Goal: Task Accomplishment & Management: Complete application form

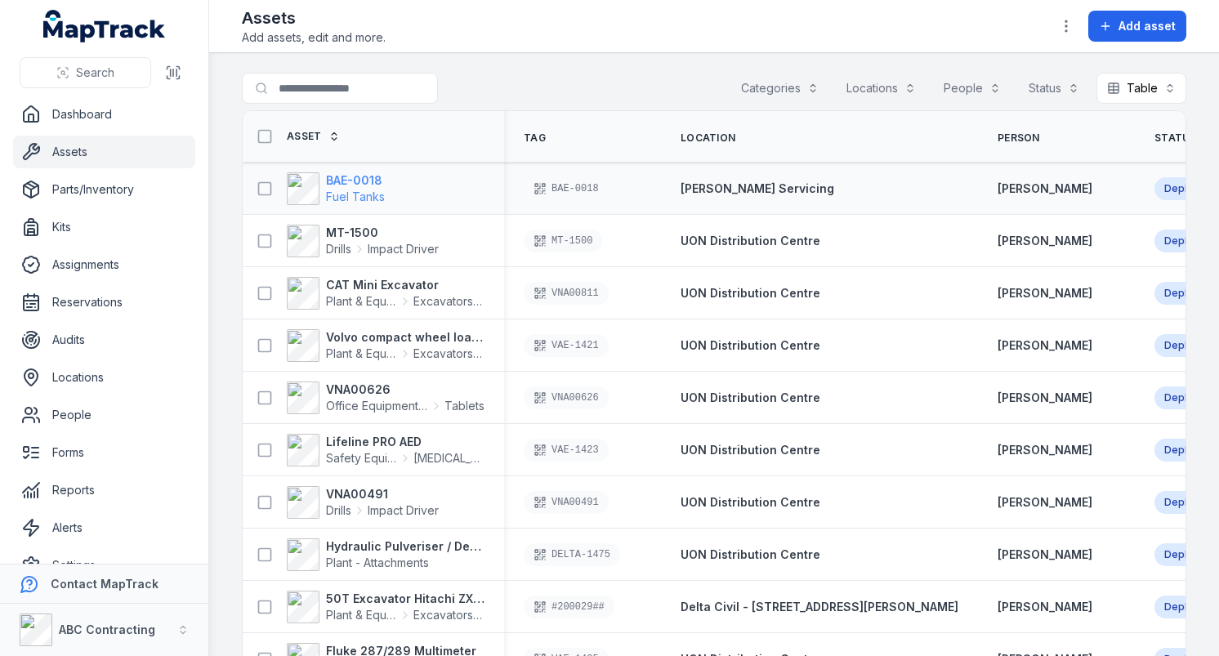
click at [370, 190] on span "Fuel Tanks" at bounding box center [355, 197] width 59 height 14
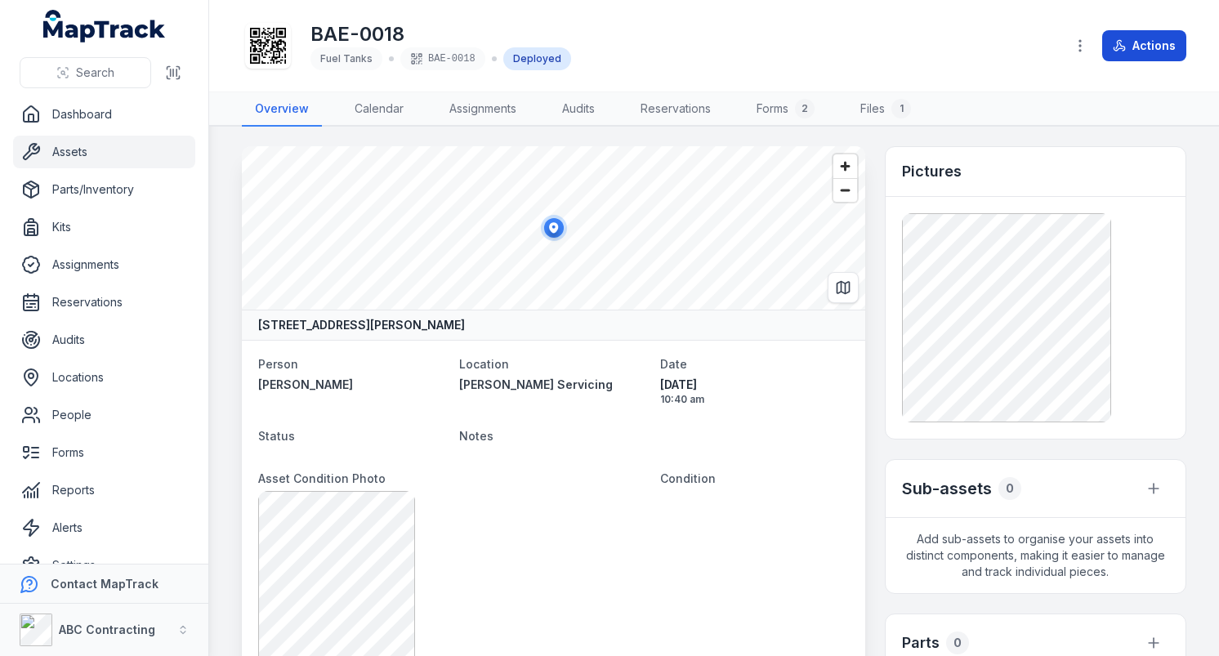
click at [1126, 47] on icon at bounding box center [1119, 45] width 13 height 13
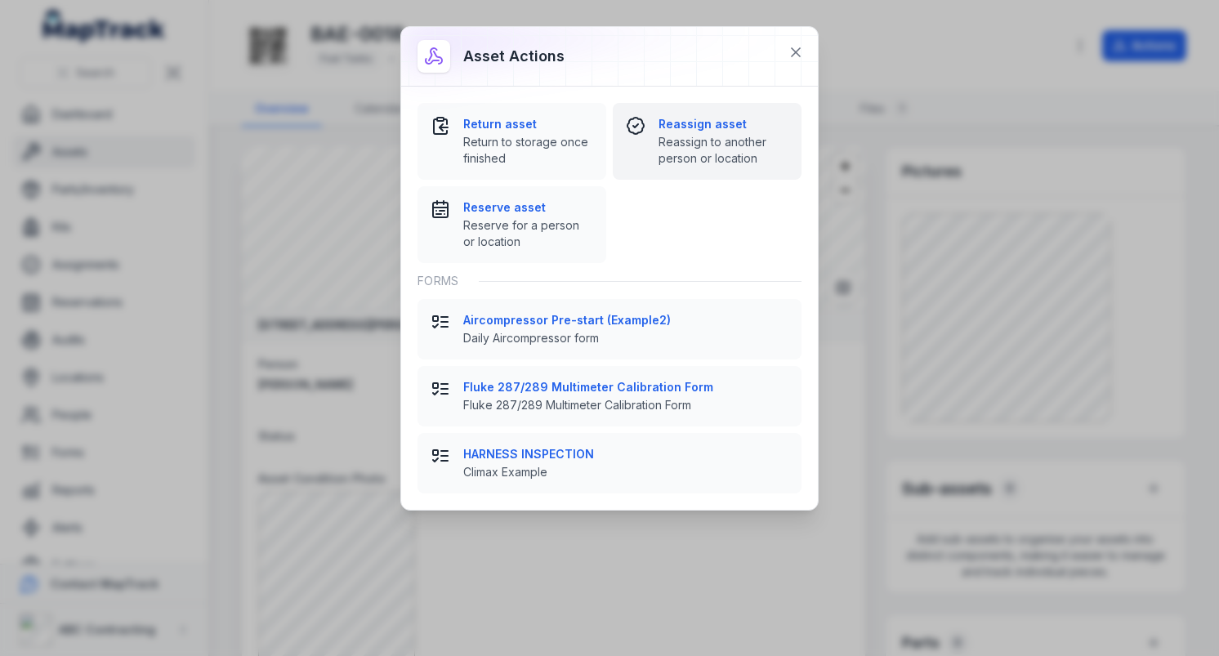
click at [672, 148] on span "Reassign to another person or location" at bounding box center [724, 150] width 130 height 33
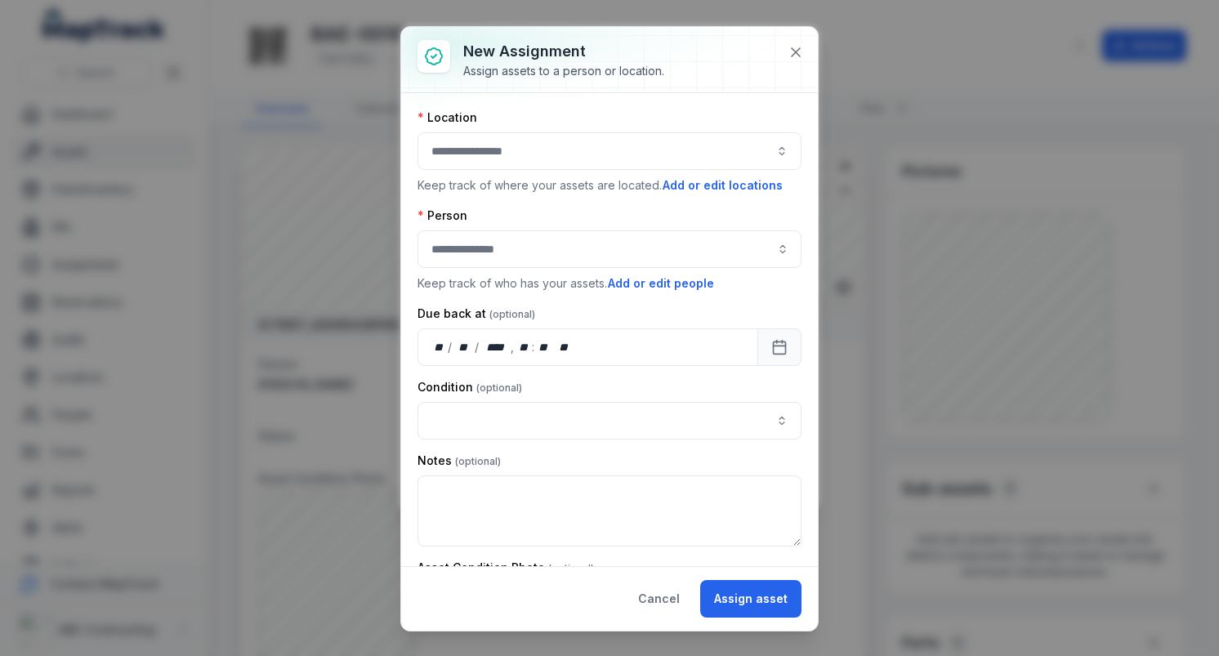
click at [617, 161] on button "button" at bounding box center [610, 151] width 384 height 38
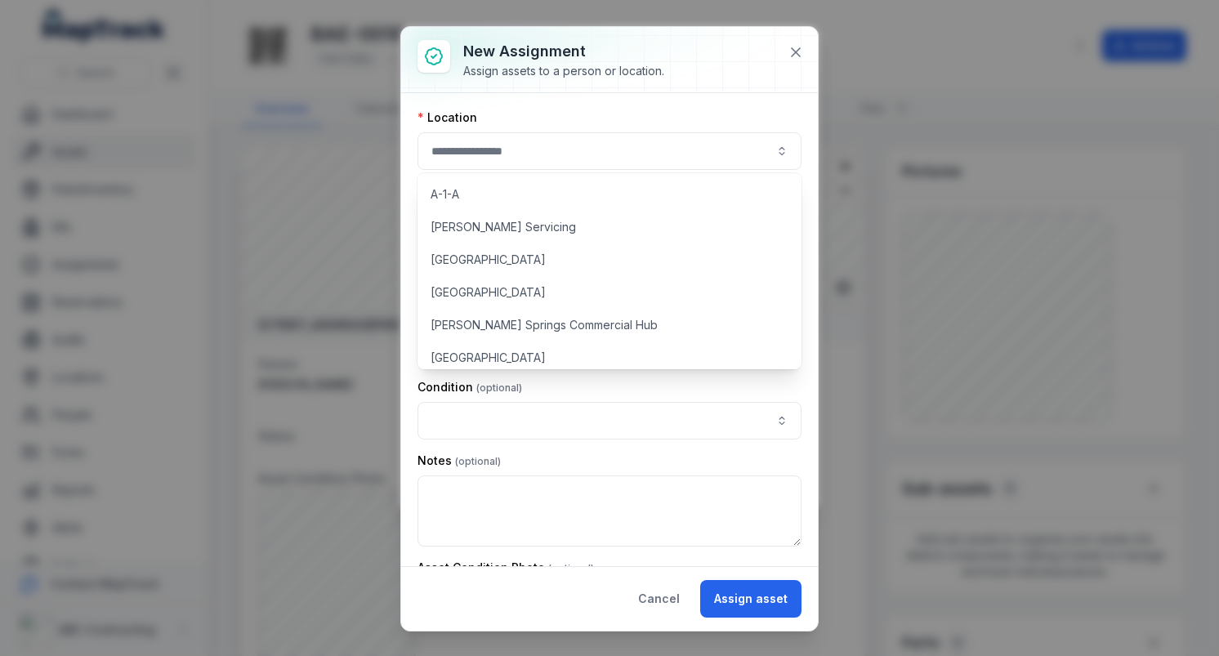
click at [594, 242] on div "A-1-A [PERSON_NAME] Servicing [GEOGRAPHIC_DATA] [GEOGRAPHIC_DATA] [GEOGRAPHIC_D…" at bounding box center [610, 271] width 384 height 196
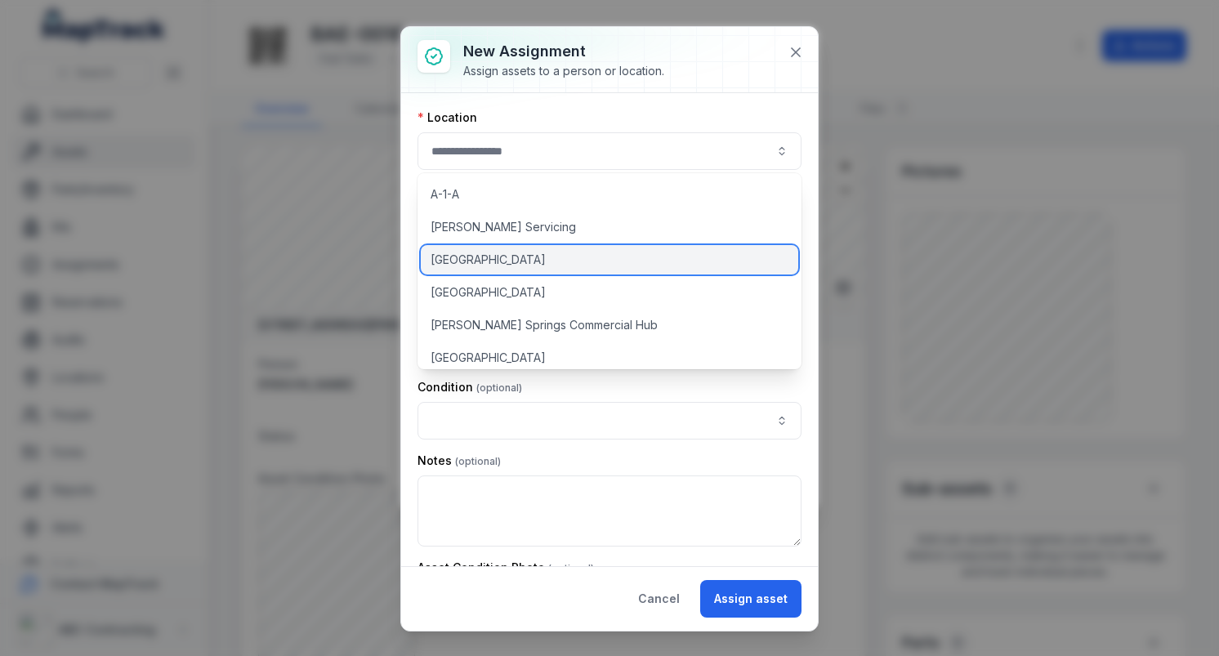
click at [594, 249] on div "[GEOGRAPHIC_DATA]" at bounding box center [610, 259] width 378 height 29
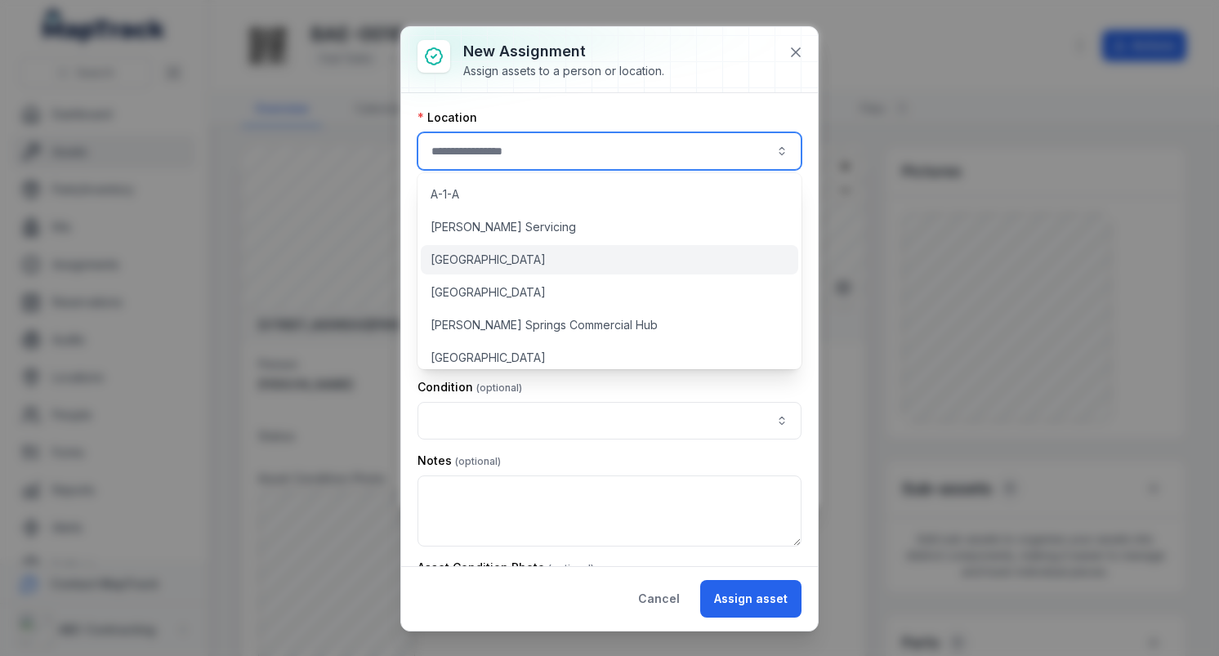
type input "**********"
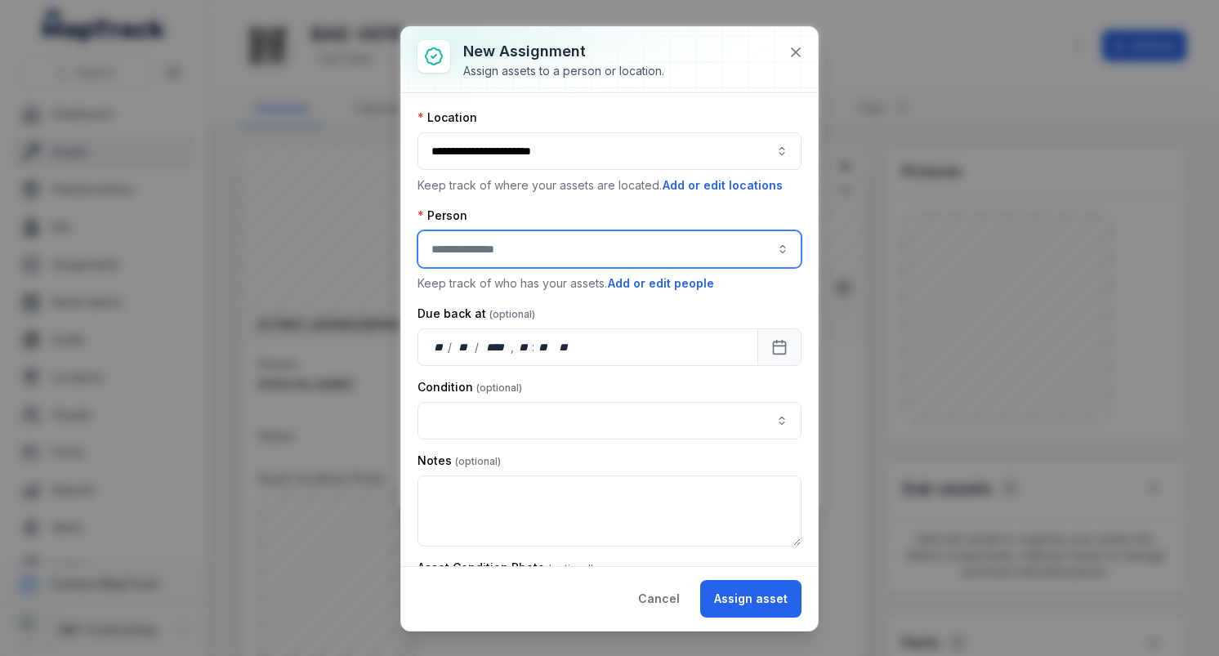
click at [628, 235] on input "assignment-add:person-label" at bounding box center [610, 249] width 384 height 38
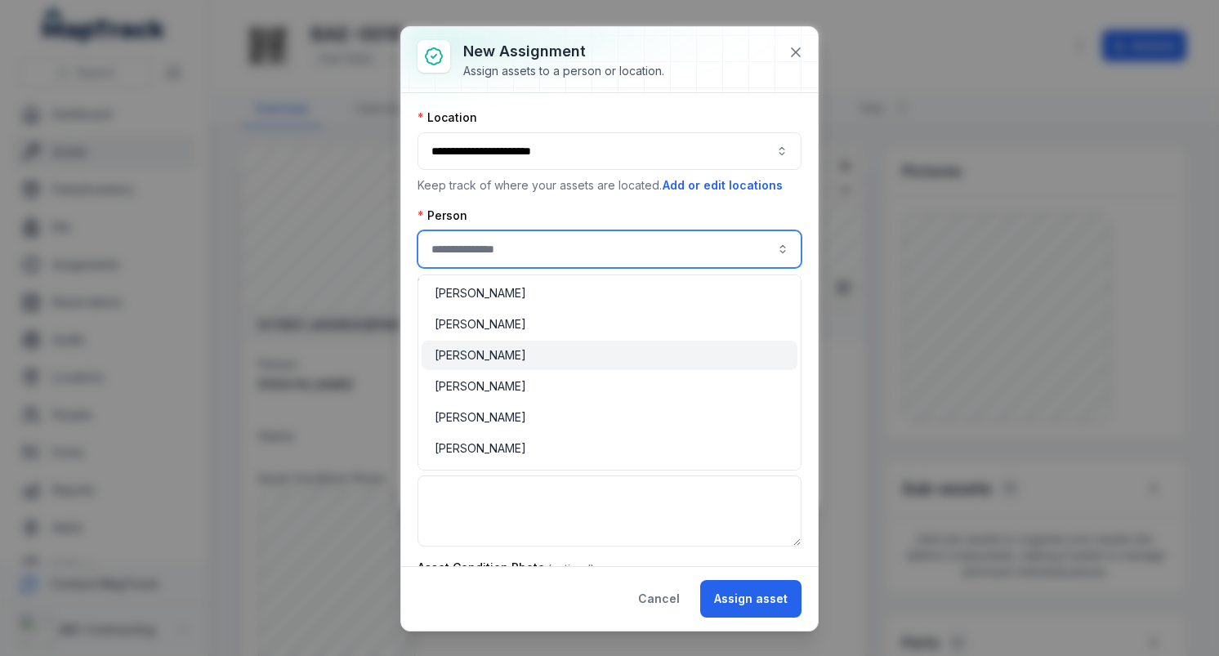
type input "**********"
click at [570, 346] on div "[PERSON_NAME]" at bounding box center [610, 355] width 376 height 29
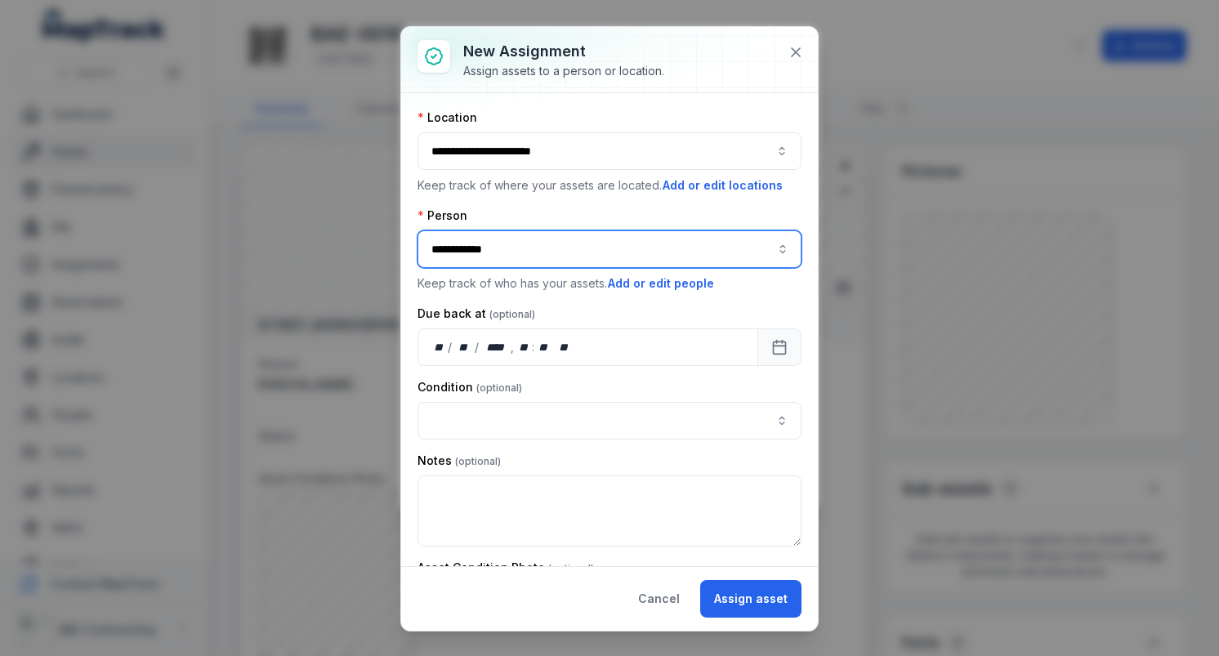
scroll to position [105, 0]
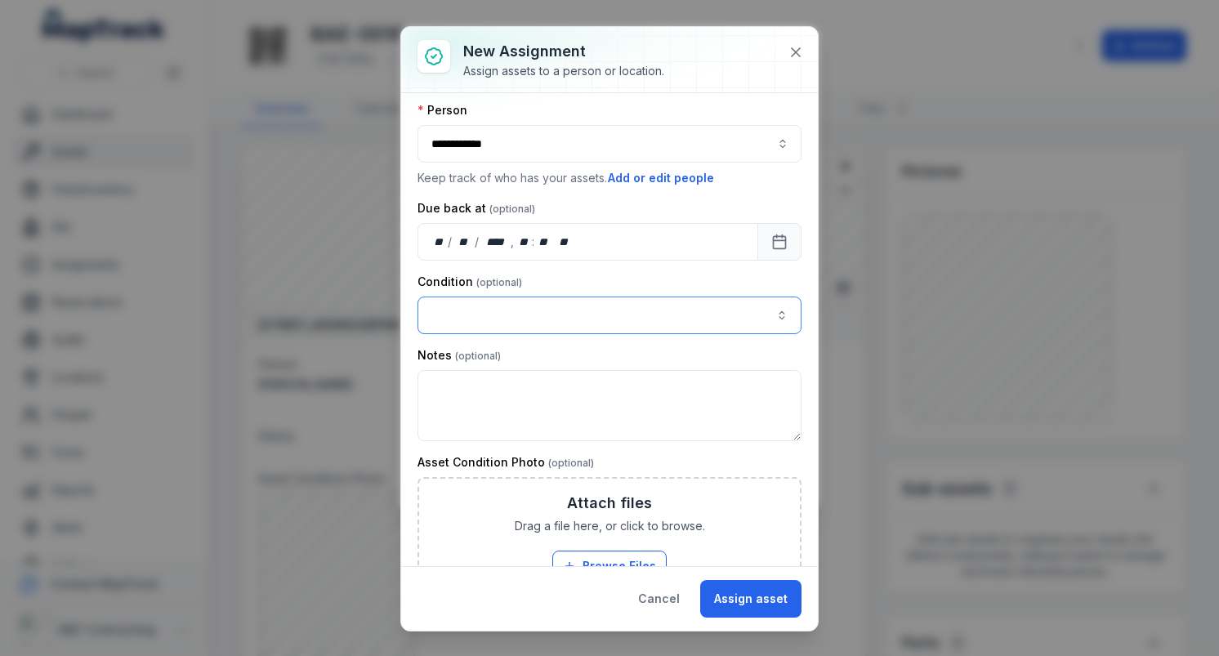
click at [621, 315] on button "button" at bounding box center [610, 316] width 384 height 38
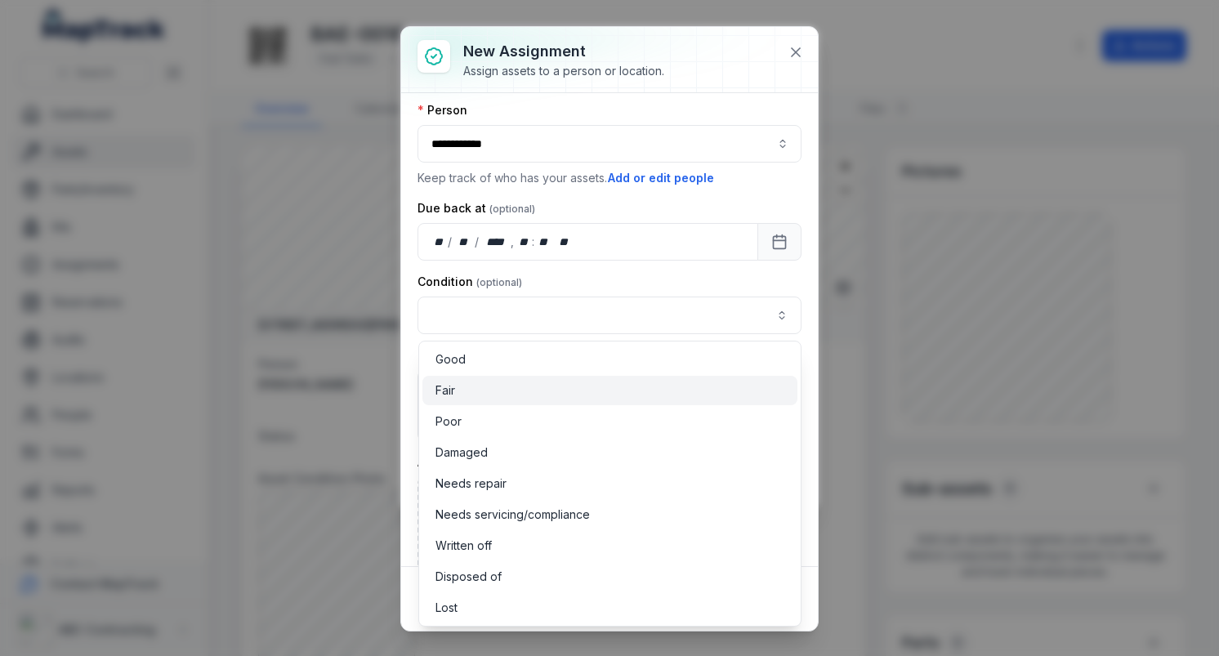
click at [598, 392] on div "Fair" at bounding box center [610, 390] width 349 height 16
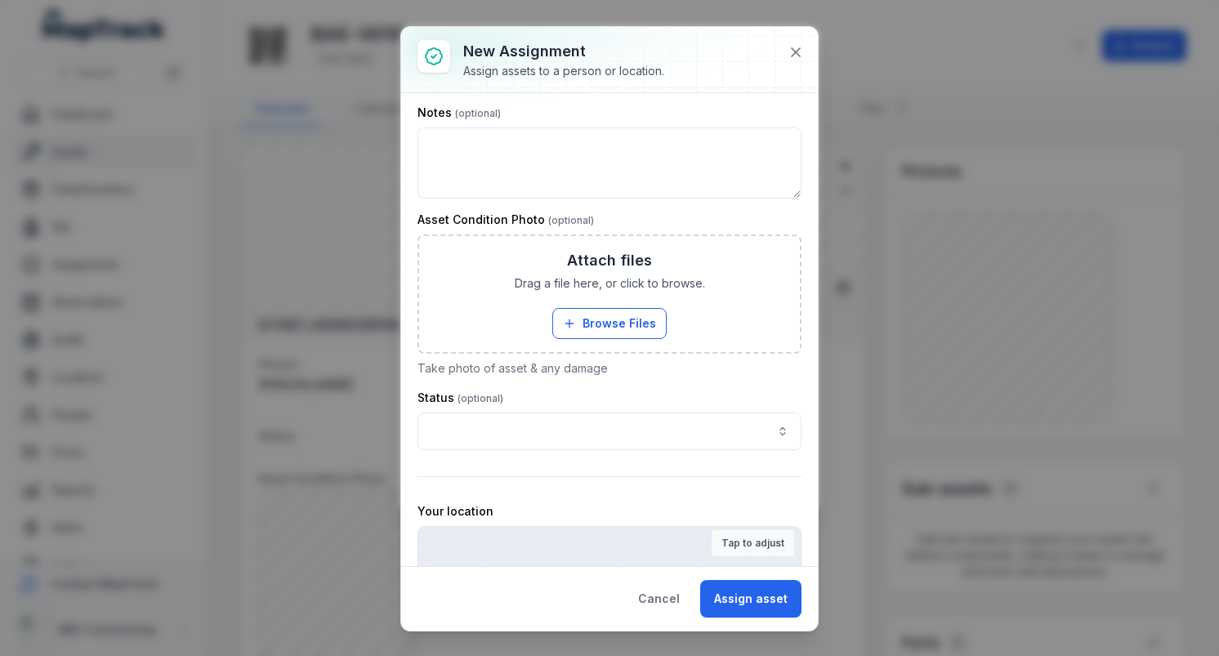
scroll to position [480, 0]
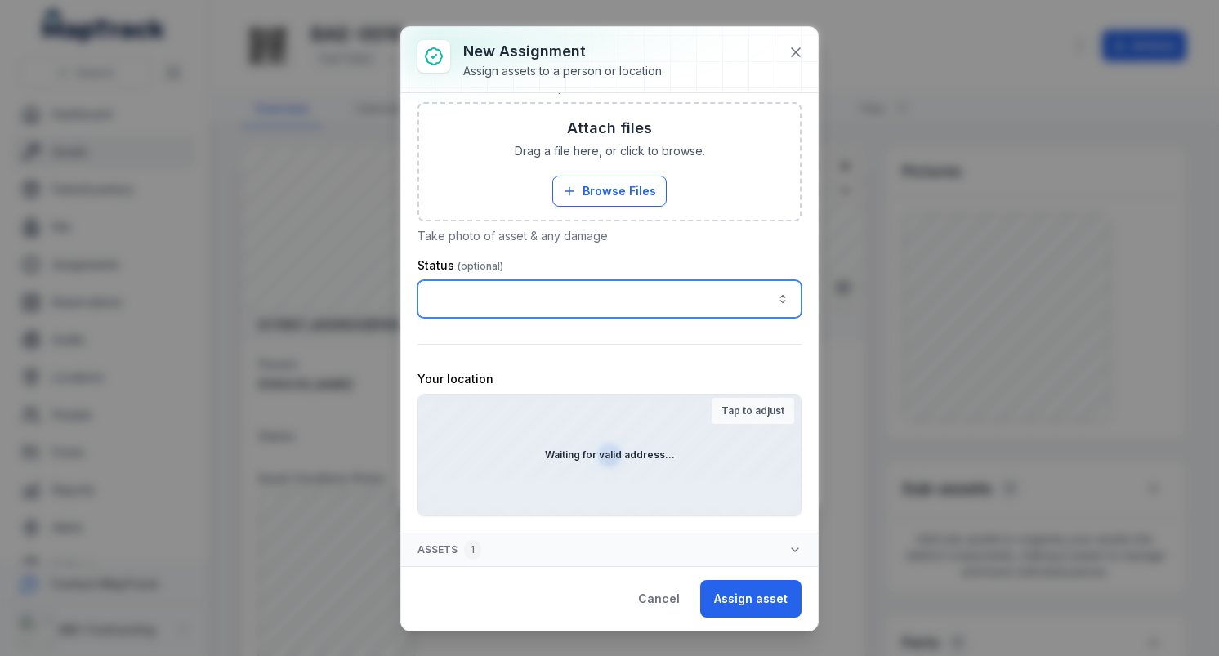
click at [659, 304] on input "assignment-add:cf[1a526681-56ed-4d33-a366-272b18425df2]-label" at bounding box center [610, 299] width 384 height 38
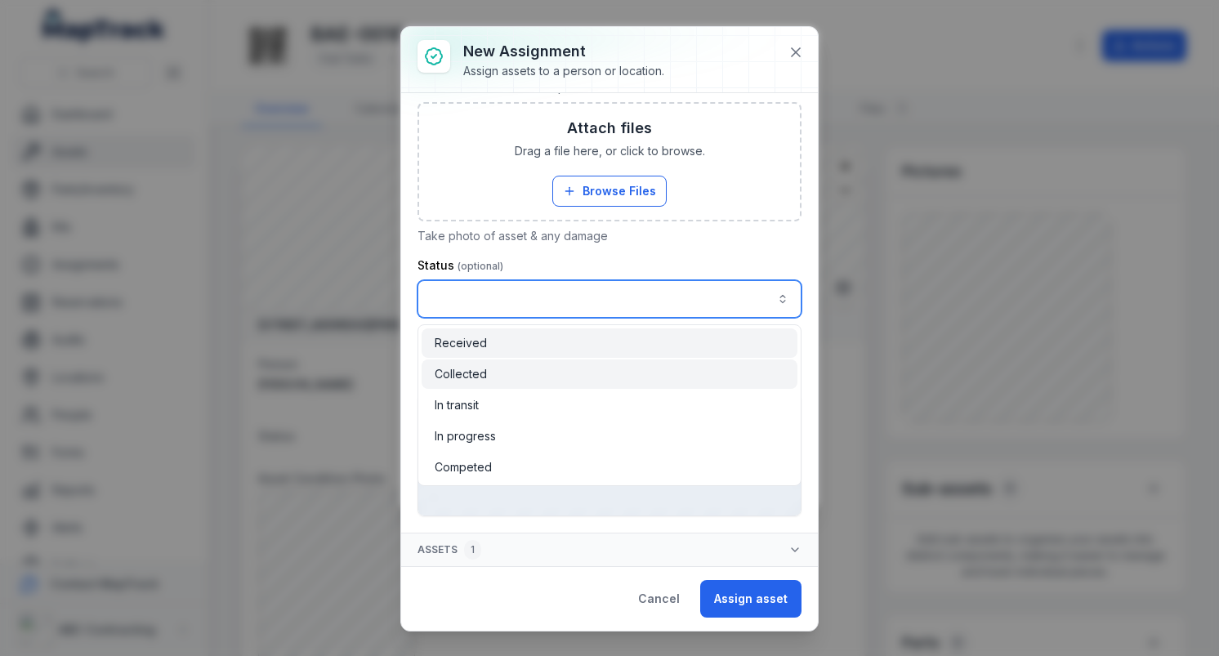
type input "*********"
click at [608, 370] on div "Collected" at bounding box center [610, 374] width 350 height 16
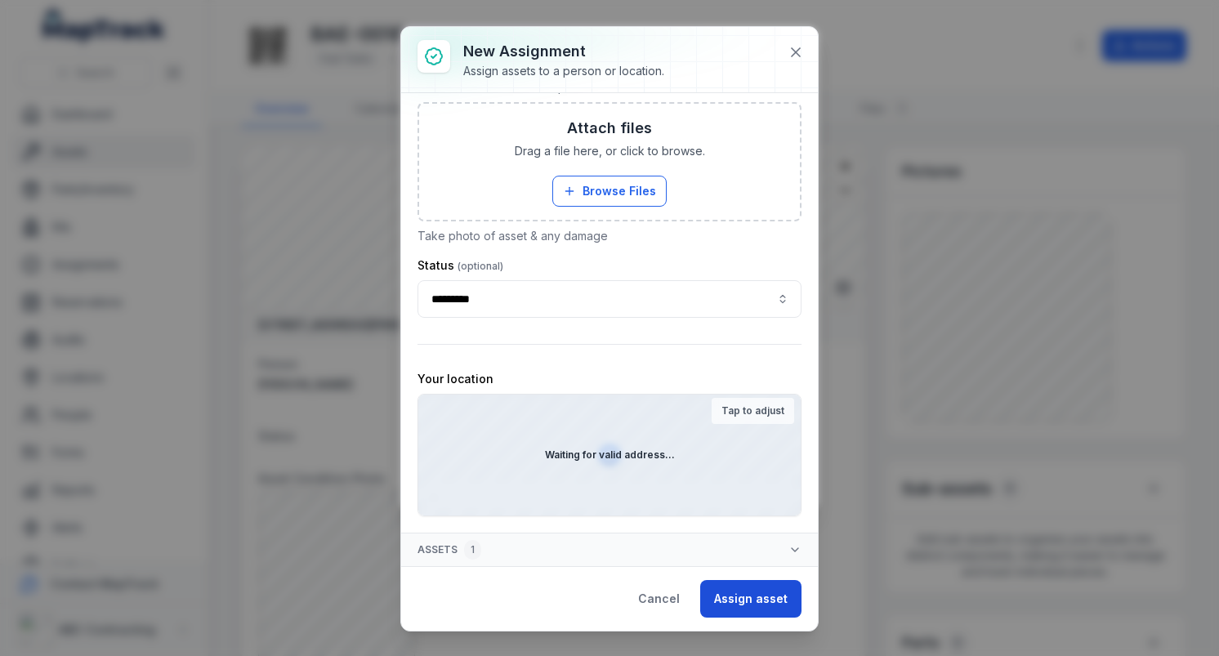
click at [732, 592] on button "Assign asset" at bounding box center [750, 599] width 101 height 38
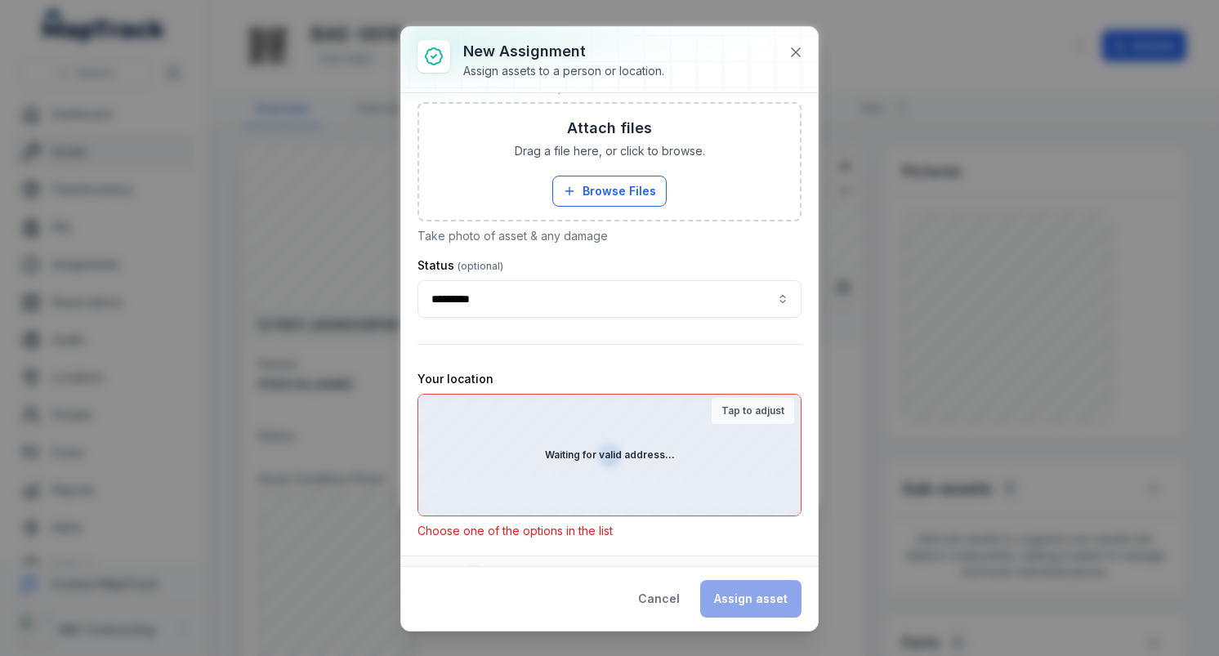
scroll to position [503, 0]
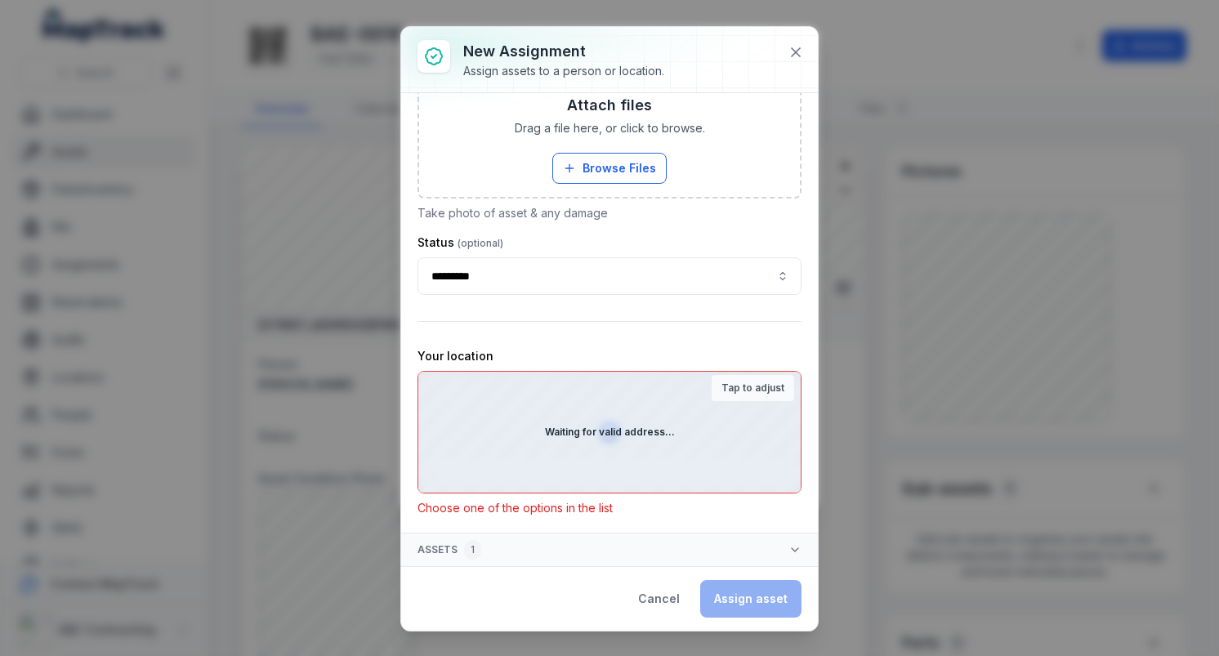
click at [516, 512] on p "Choose one of the options in the list" at bounding box center [610, 508] width 384 height 16
click at [770, 394] on strong "Tap to adjust" at bounding box center [753, 388] width 63 height 13
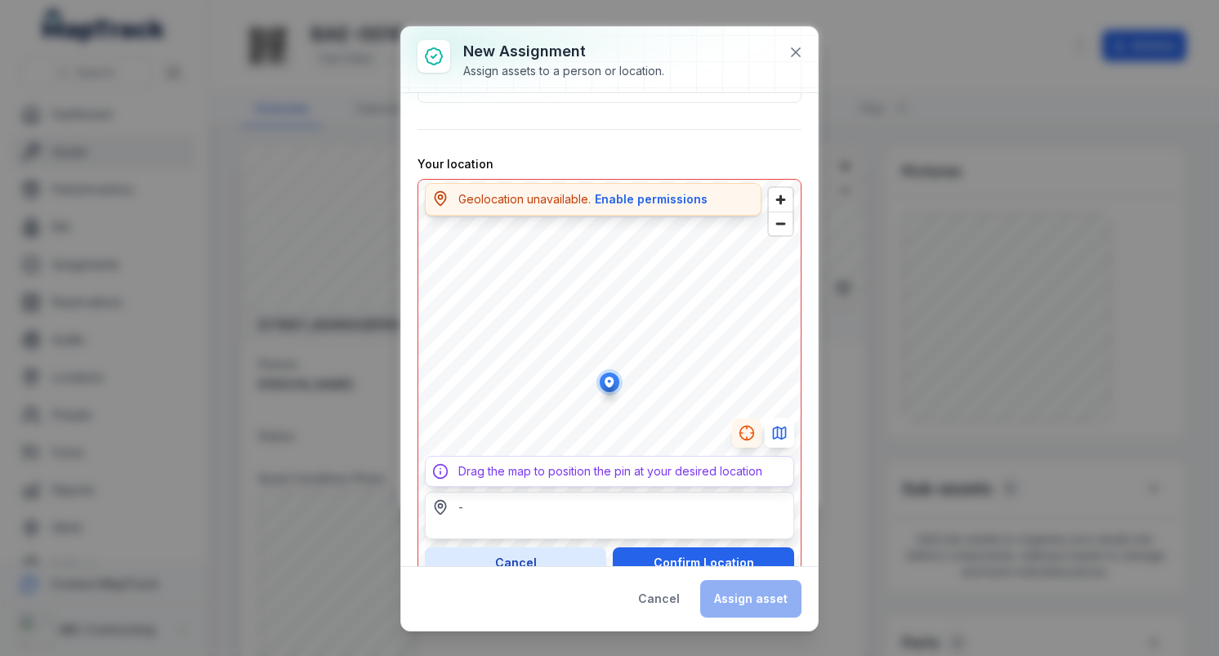
scroll to position [696, 0]
click at [637, 199] on button "Enable permissions" at bounding box center [651, 199] width 114 height 18
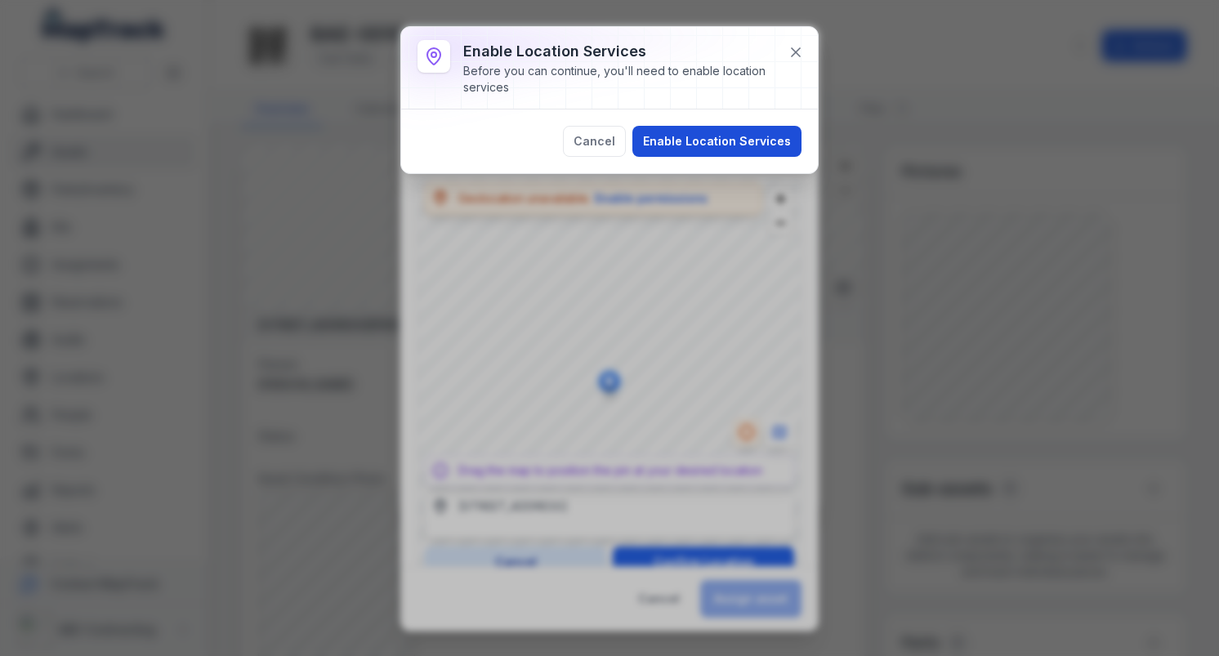
click at [723, 136] on button "Enable Location Services" at bounding box center [716, 141] width 169 height 31
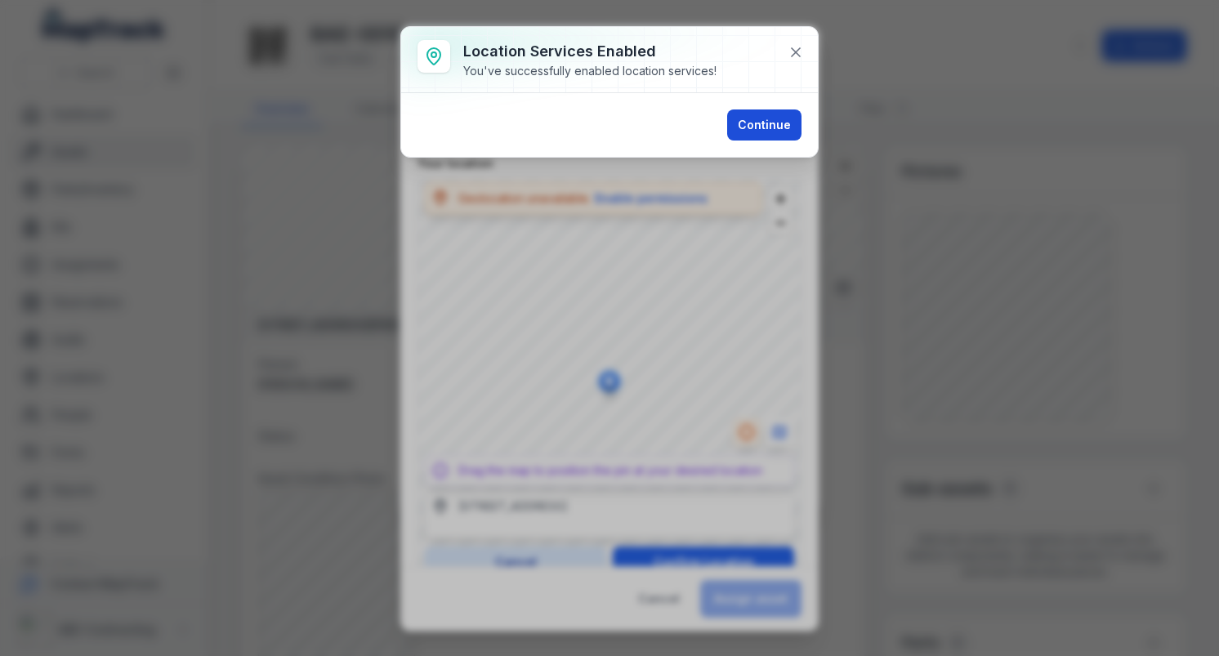
click at [766, 127] on button "Continue" at bounding box center [764, 124] width 74 height 31
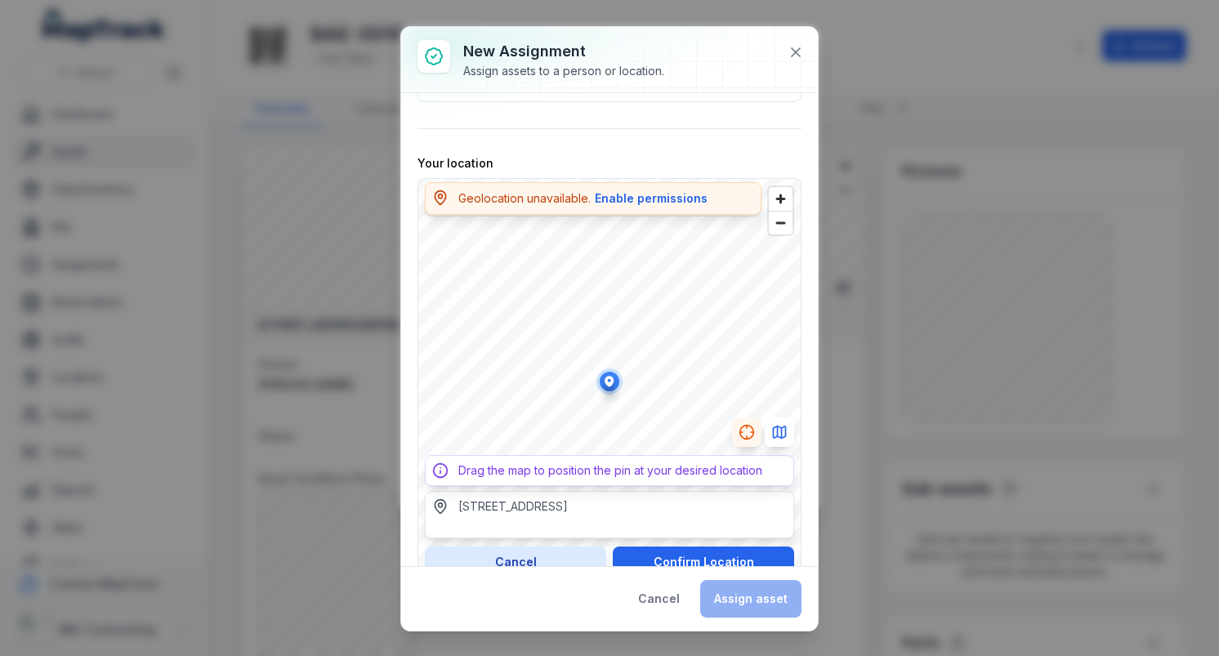
scroll to position [753, 0]
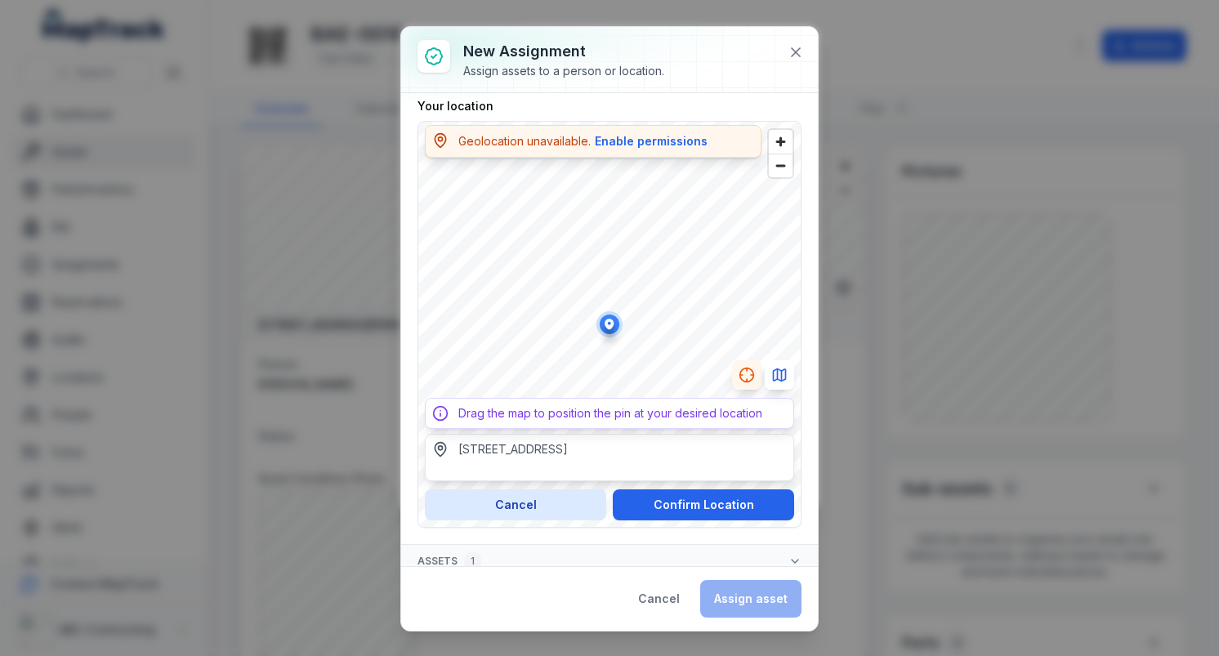
click at [543, 446] on div "[STREET_ADDRESS]" at bounding box center [512, 449] width 109 height 16
click at [578, 414] on div "Drag the map to position the pin at your desired location" at bounding box center [610, 413] width 304 height 16
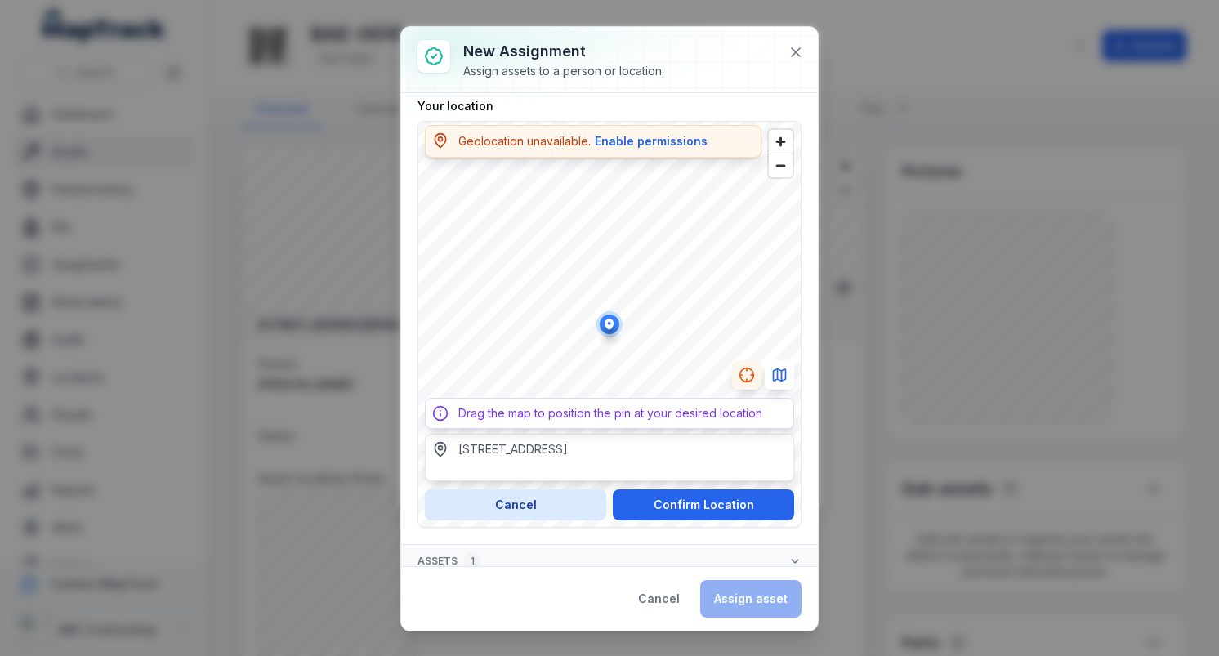
click at [578, 414] on div "Drag the map to position the pin at your desired location" at bounding box center [610, 413] width 304 height 16
click at [644, 145] on button "Enable permissions" at bounding box center [651, 141] width 114 height 18
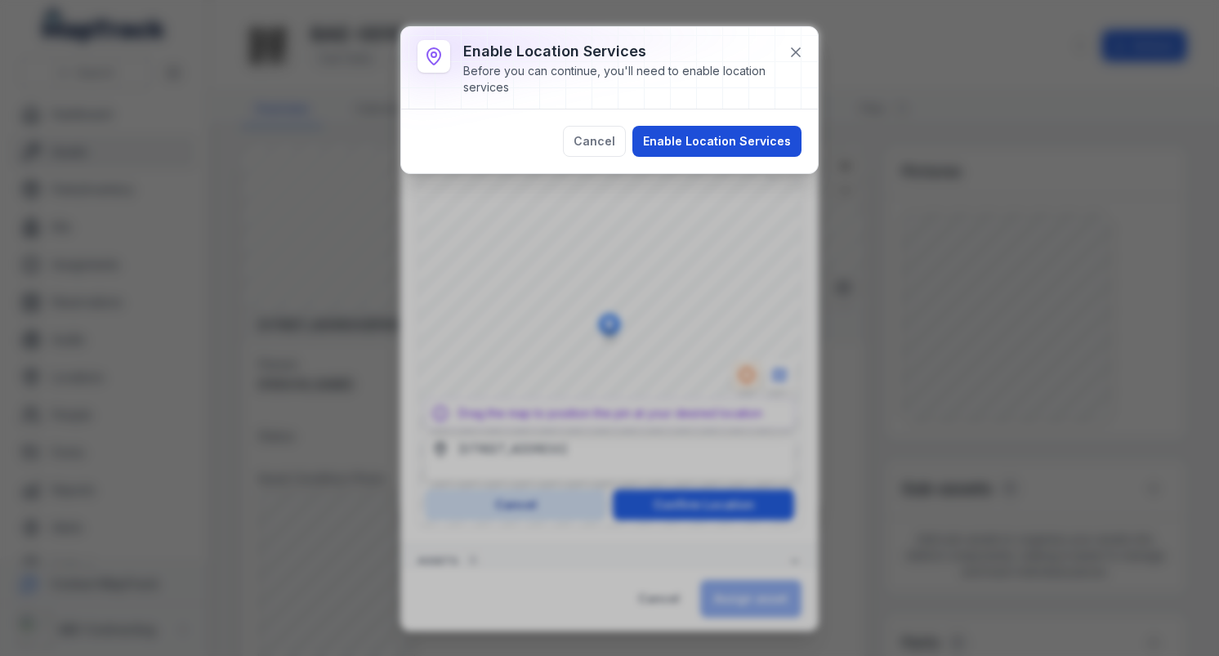
click at [673, 138] on button "Enable Location Services" at bounding box center [716, 141] width 169 height 31
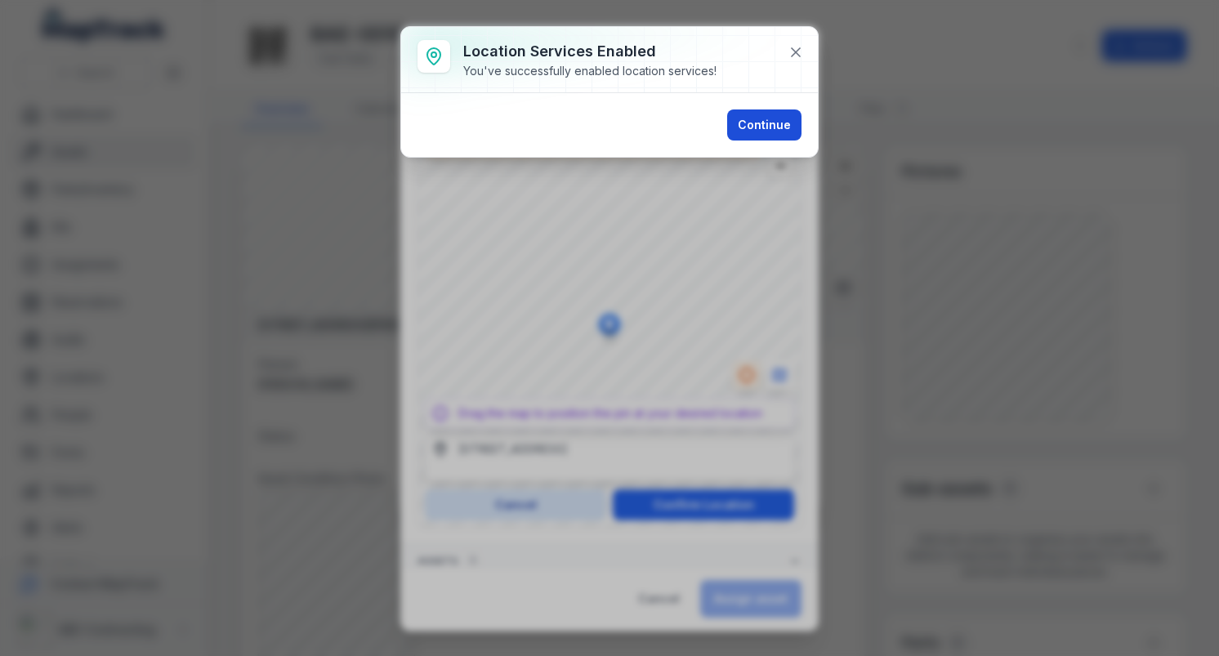
click at [744, 121] on button "Continue" at bounding box center [764, 124] width 74 height 31
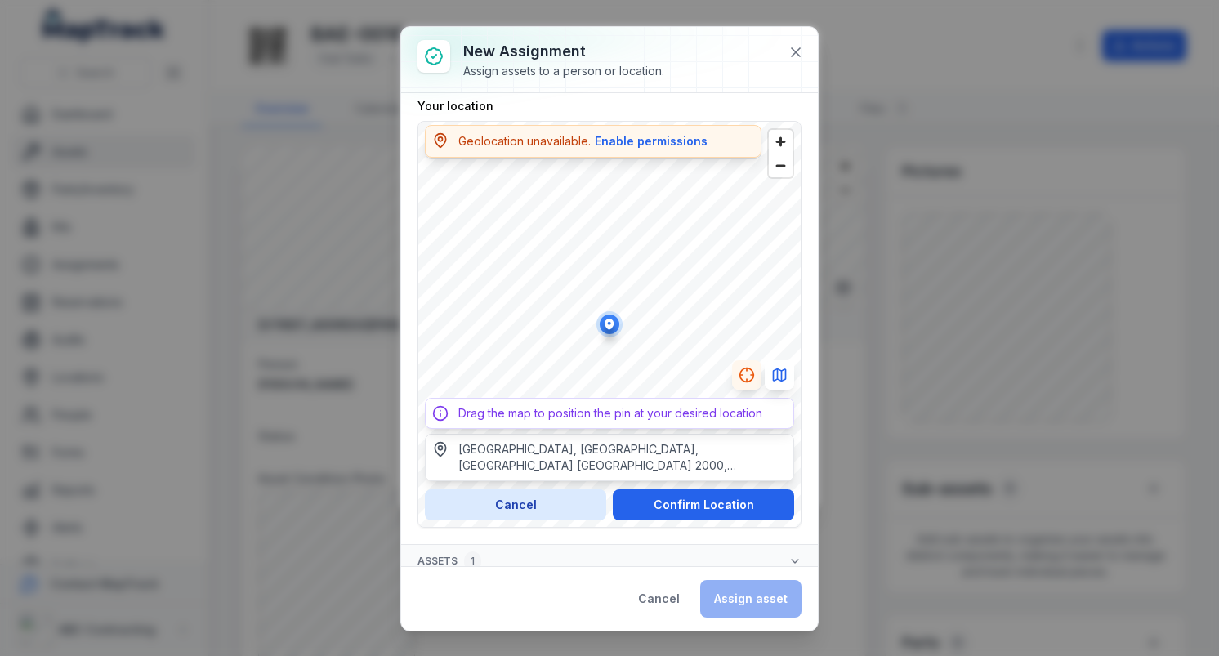
click at [731, 0] on html "Search Dashboard Assets Parts/Inventory Kits Assignments Reservations Audits Lo…" at bounding box center [609, 328] width 1219 height 656
click at [577, 111] on div "**********" at bounding box center [610, 313] width 384 height 430
click at [653, 0] on html "Search Dashboard Assets Parts/Inventory Kits Assignments Reservations Audits Lo…" at bounding box center [609, 328] width 1219 height 656
click at [745, 373] on icon "button" at bounding box center [747, 375] width 16 height 16
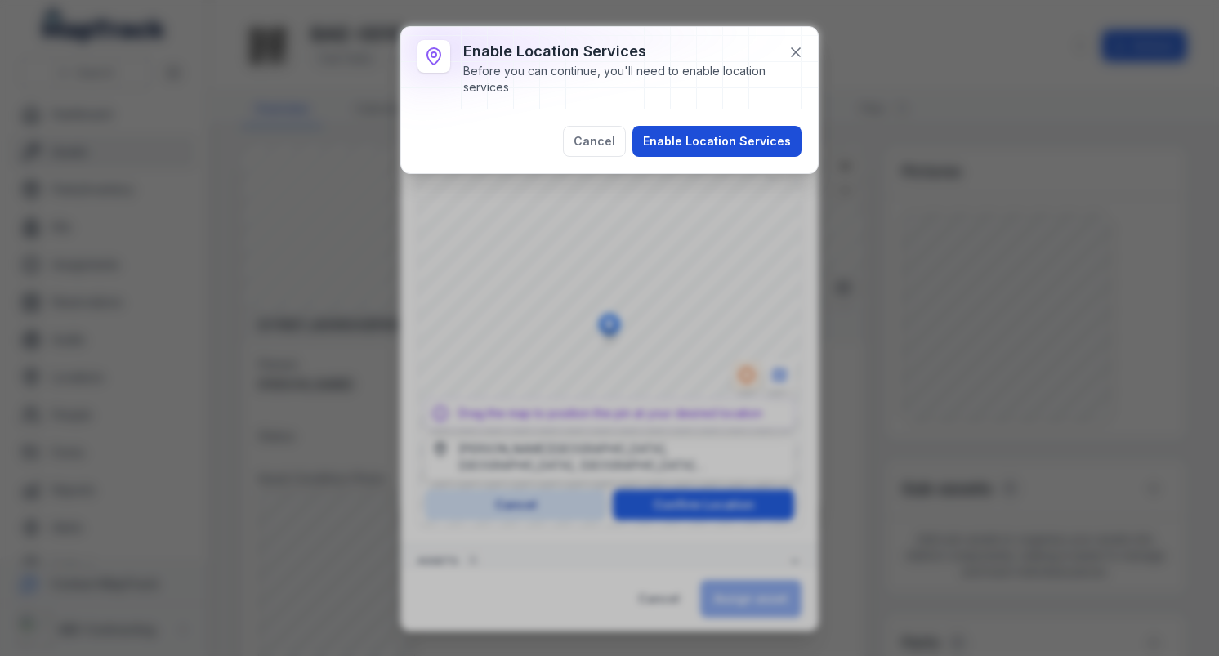
click at [704, 132] on button "Enable Location Services" at bounding box center [716, 141] width 169 height 31
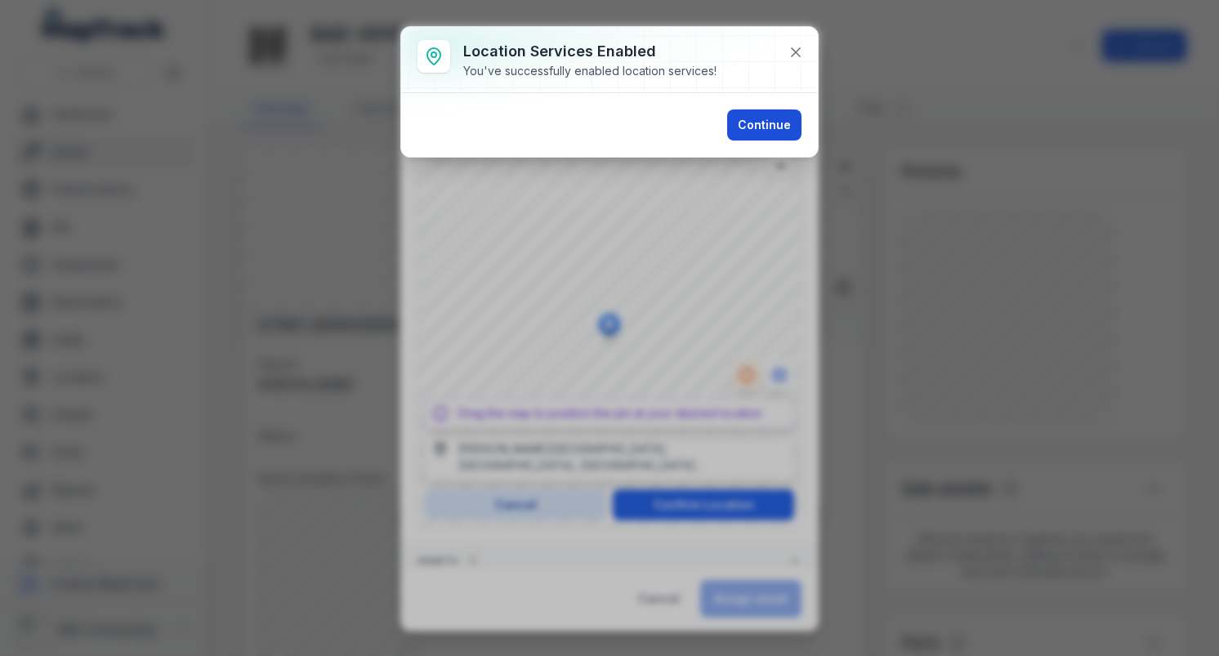
click at [771, 119] on button "Continue" at bounding box center [764, 124] width 74 height 31
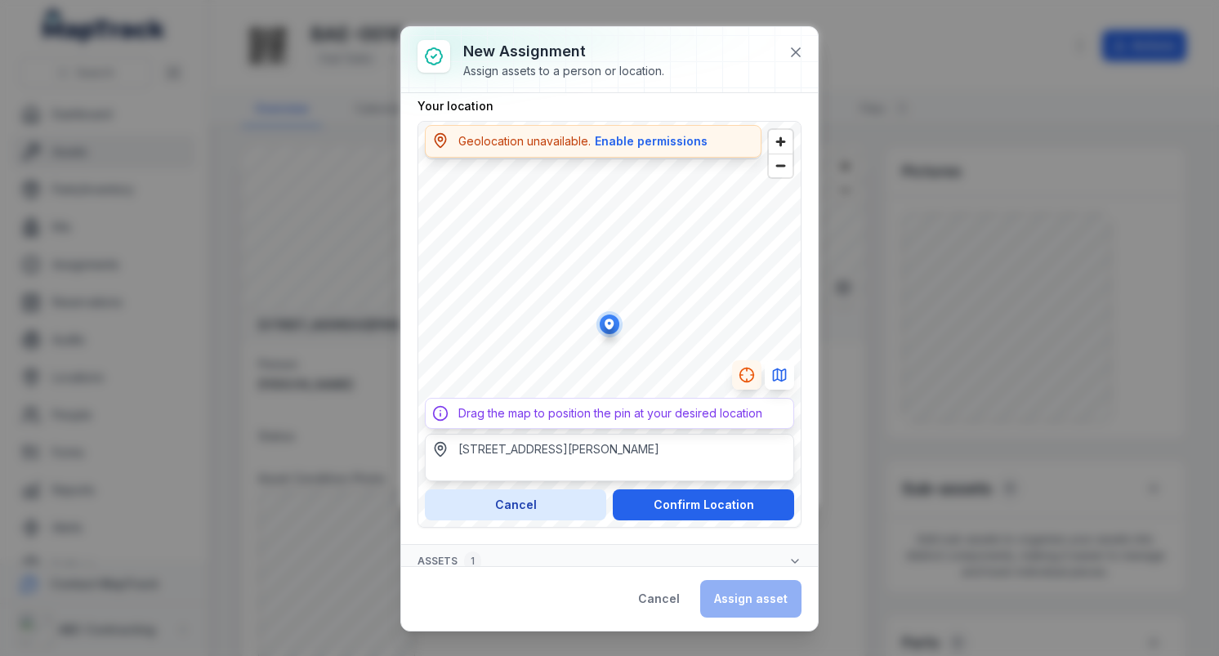
click at [639, 425] on div "**********" at bounding box center [610, 324] width 384 height 407
click at [570, 458] on div "[GEOGRAPHIC_DATA], [GEOGRAPHIC_DATA], [GEOGRAPHIC_DATA] [GEOGRAPHIC_DATA] 2000,…" at bounding box center [622, 457] width 328 height 33
click at [568, 446] on div "[STREET_ADDRESS]" at bounding box center [512, 449] width 109 height 16
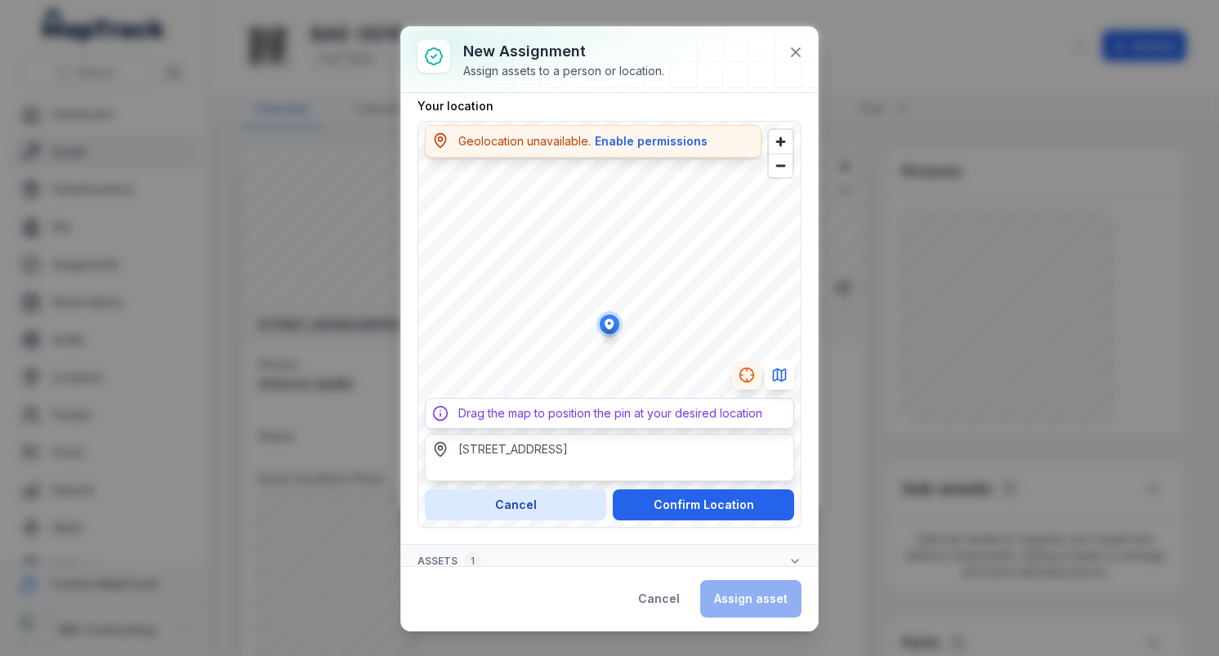
click at [568, 446] on div "[STREET_ADDRESS]" at bounding box center [512, 449] width 109 height 16
click at [787, 374] on icon "Switch to Map View" at bounding box center [779, 375] width 16 height 16
click at [787, 374] on icon "Switch to Satellite View" at bounding box center [779, 375] width 16 height 16
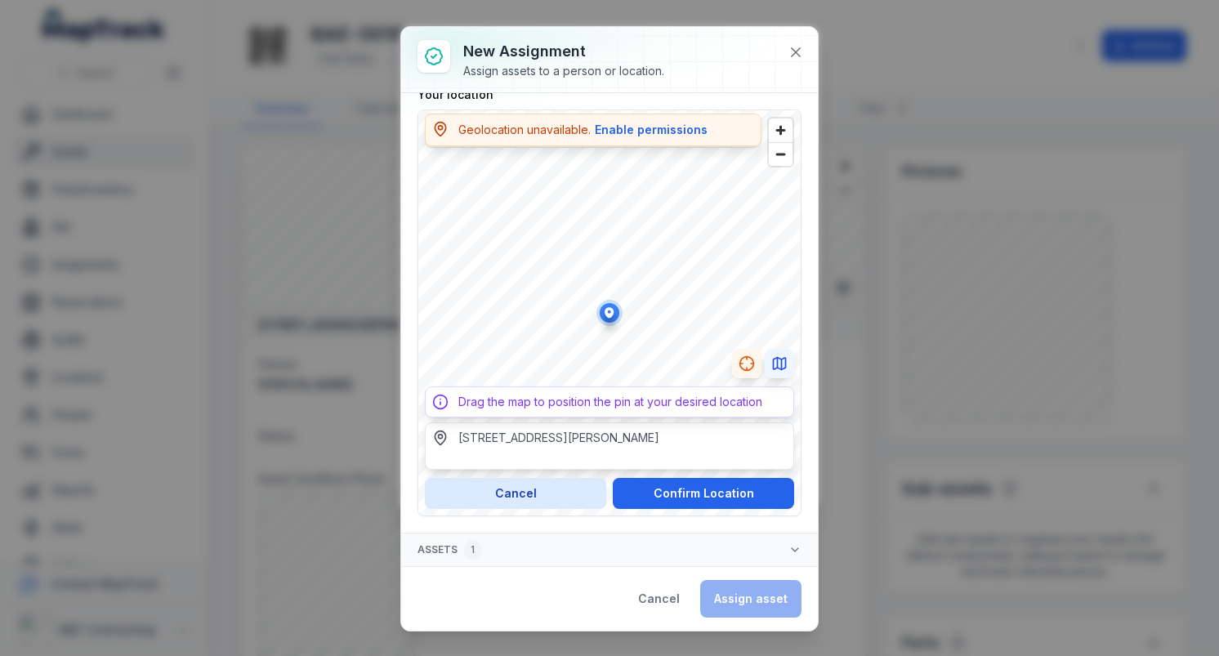
click at [611, 400] on div "Drag the map to position the pin at your desired location" at bounding box center [610, 402] width 304 height 16
type input "**********"
